Goal: Find specific page/section: Find specific page/section

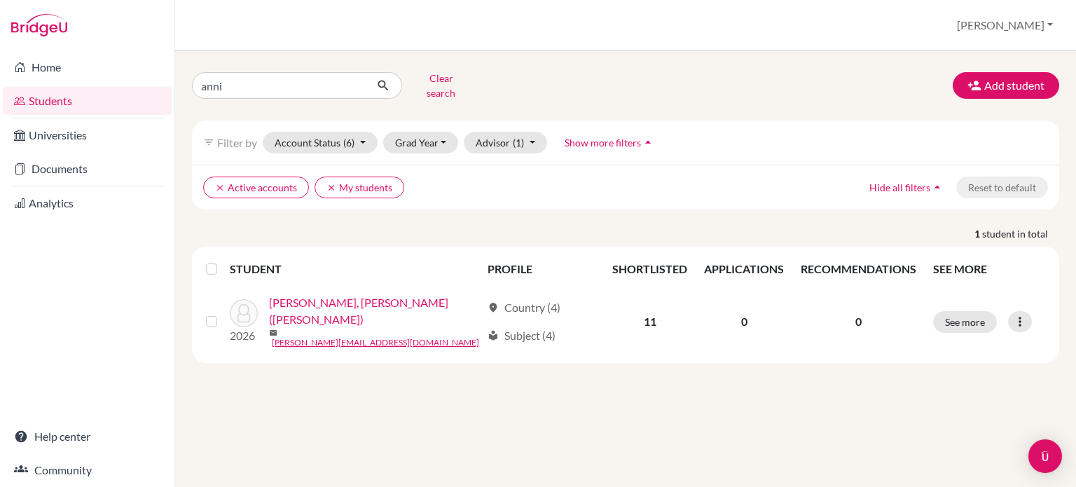
type input "[PERSON_NAME]"
click button "submit" at bounding box center [383, 85] width 37 height 27
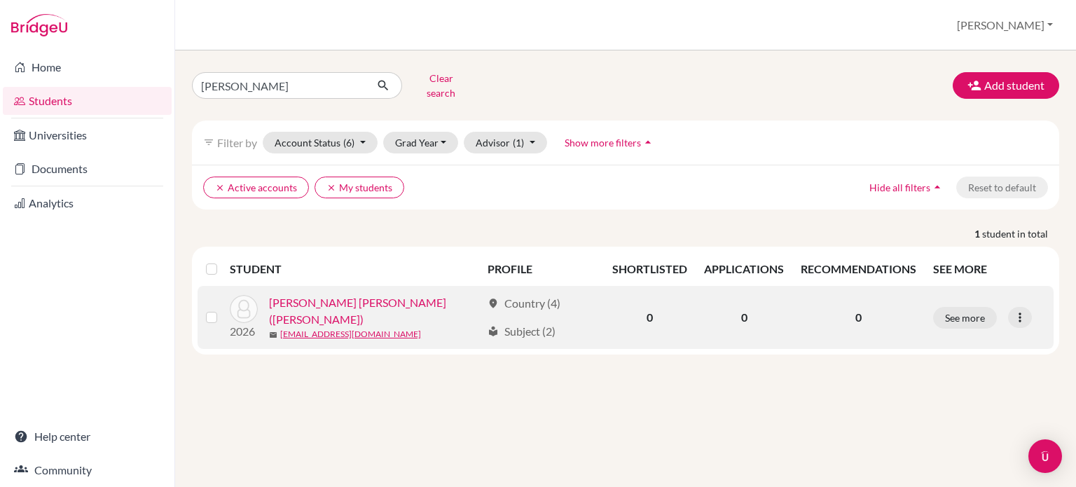
click at [326, 302] on link "[PERSON_NAME] [PERSON_NAME] ([PERSON_NAME])" at bounding box center [375, 311] width 212 height 34
click at [347, 299] on link "[PERSON_NAME] [PERSON_NAME] ([PERSON_NAME])" at bounding box center [375, 311] width 212 height 34
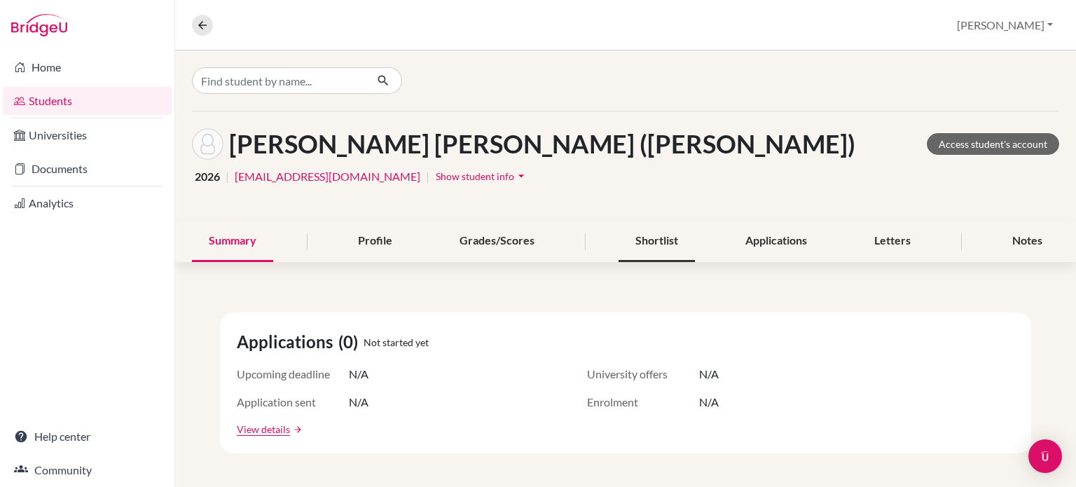
click at [649, 240] on div "Shortlist" at bounding box center [656, 241] width 76 height 41
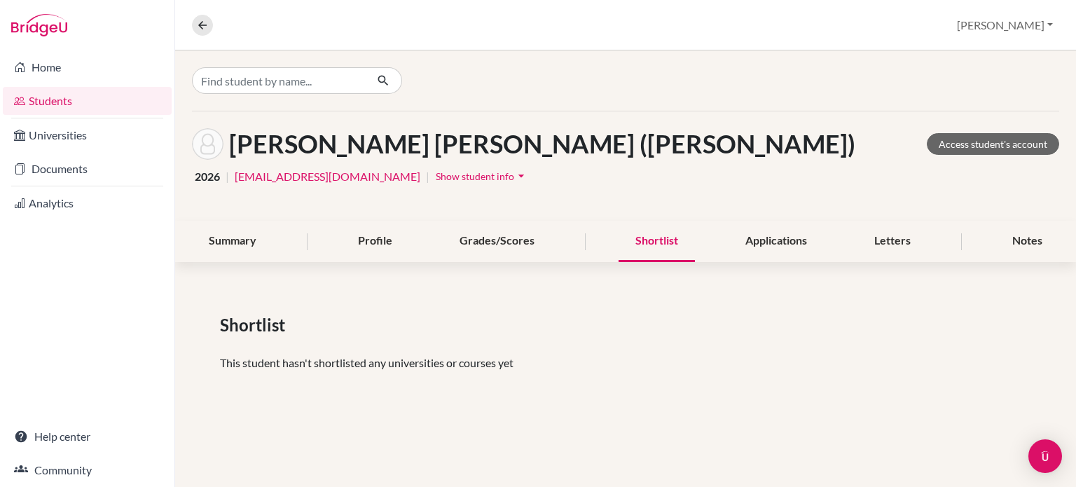
click at [692, 158] on div "Tran, Dinh Ngoc Anh (Annie) Access student's account" at bounding box center [625, 144] width 867 height 32
click at [679, 167] on div "2026 | dtran2@bisvietnam.com | Show student info arrow_drop_down" at bounding box center [625, 176] width 867 height 22
click at [679, 155] on div "Tran, Dinh Ngoc Anh (Annie) Access student's account" at bounding box center [625, 144] width 867 height 32
click at [658, 123] on div "Tran, Dinh Ngoc Anh (Annie) Access student's account 2026 | dtran2@bisvietnam.c…" at bounding box center [625, 165] width 901 height 109
click at [34, 96] on link "Students" at bounding box center [87, 101] width 169 height 28
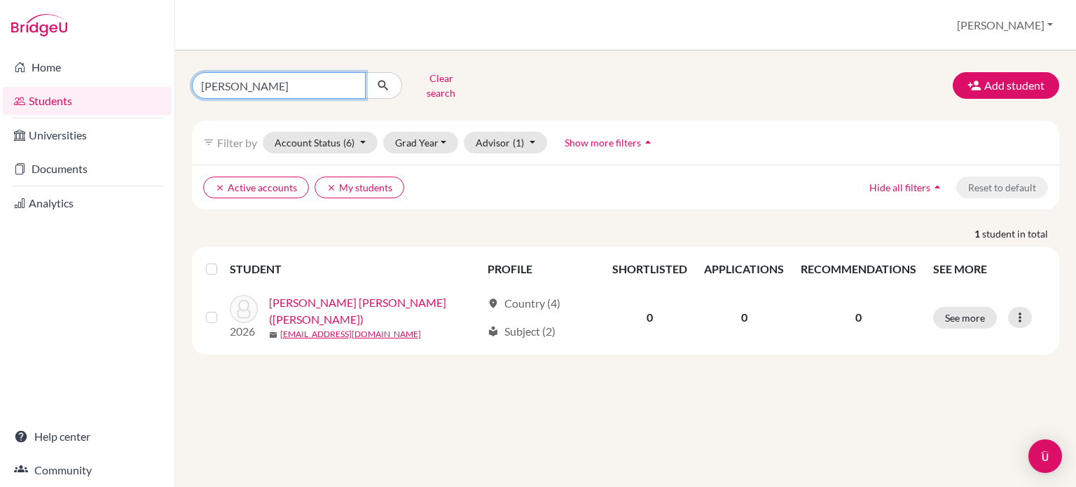
click at [311, 78] on input "[PERSON_NAME]" at bounding box center [279, 85] width 174 height 27
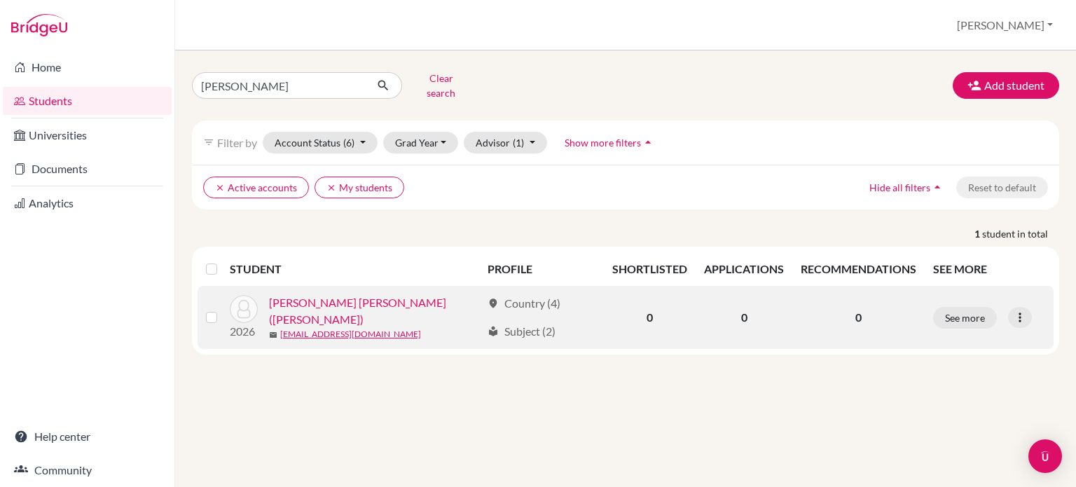
click at [356, 298] on link "[PERSON_NAME] [PERSON_NAME] ([PERSON_NAME])" at bounding box center [375, 311] width 212 height 34
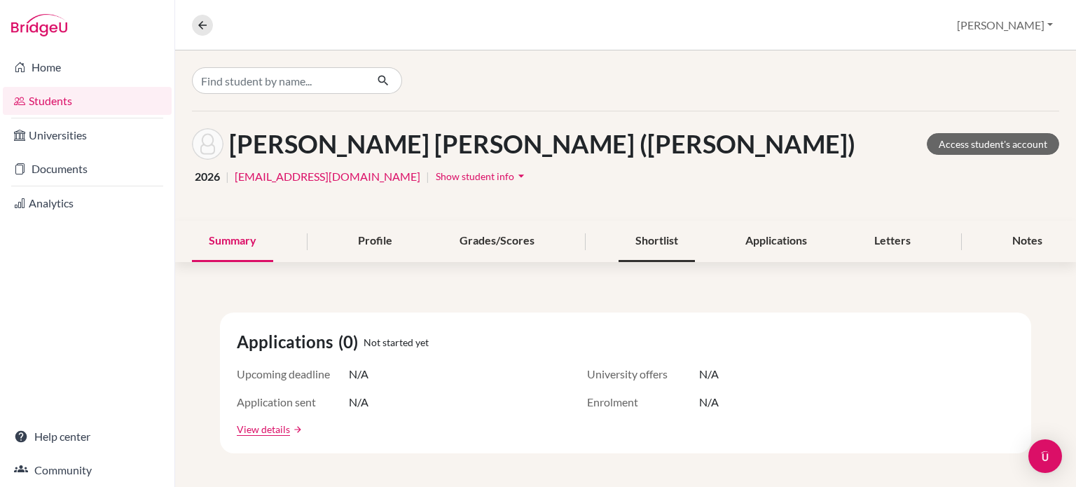
click at [665, 243] on div "Shortlist" at bounding box center [656, 241] width 76 height 41
